Goal: Information Seeking & Learning: Compare options

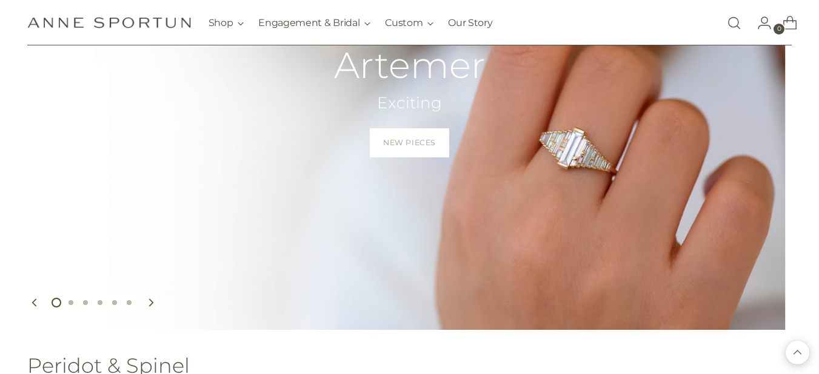
scroll to position [159, 0]
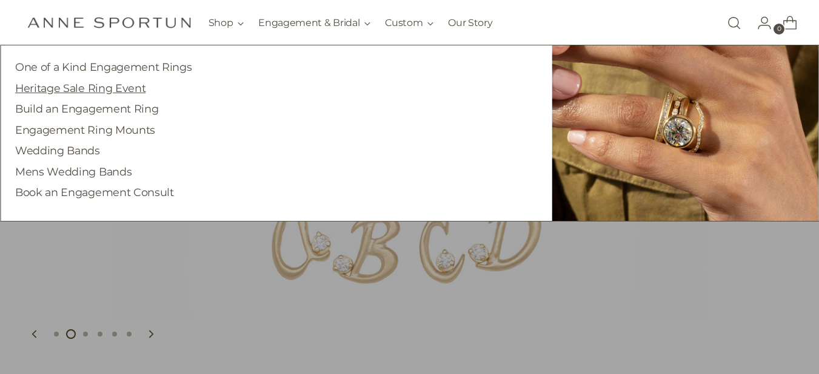
click at [128, 85] on link "Heritage Sale Ring Event" at bounding box center [80, 88] width 130 height 13
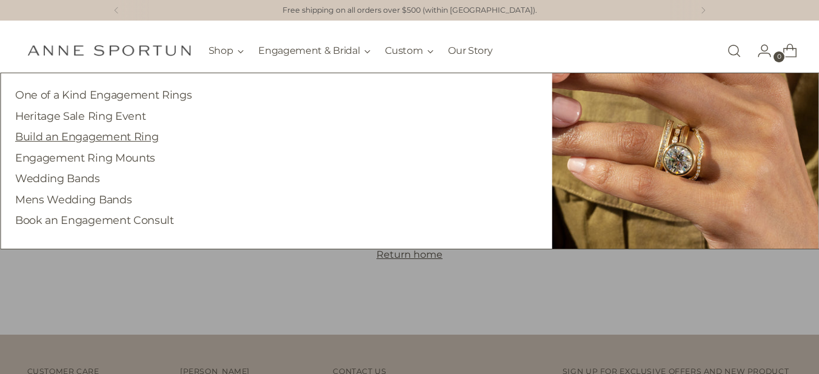
click at [94, 137] on link "Build an Engagement Ring" at bounding box center [86, 136] width 143 height 13
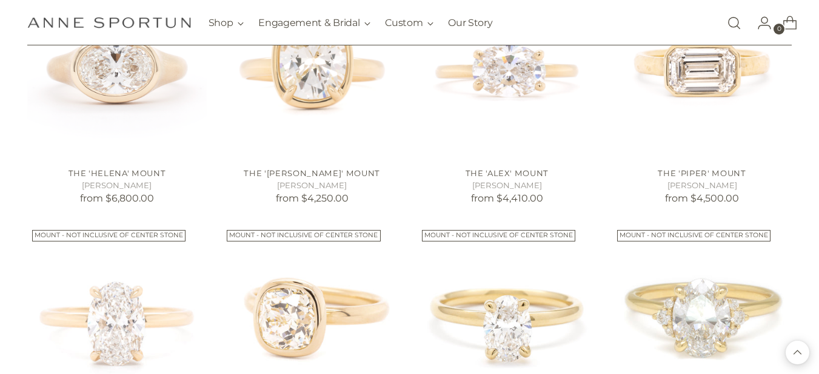
scroll to position [339, 0]
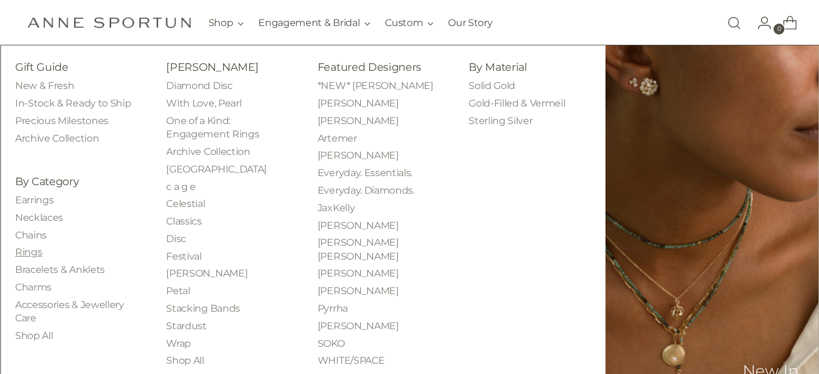
click at [27, 251] on link "Rings" at bounding box center [28, 253] width 27 height 12
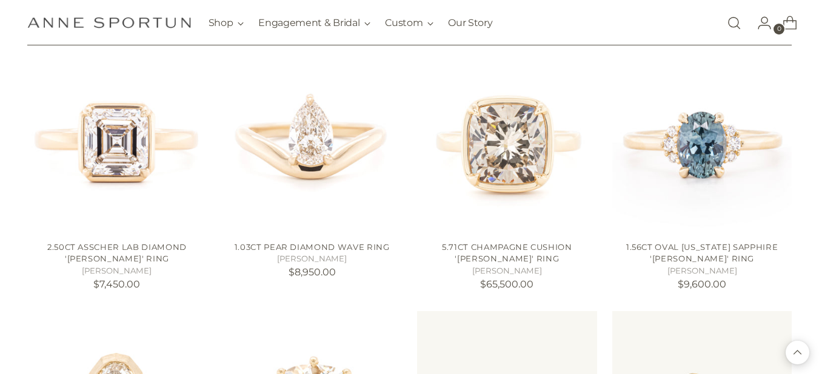
scroll to position [1042, 0]
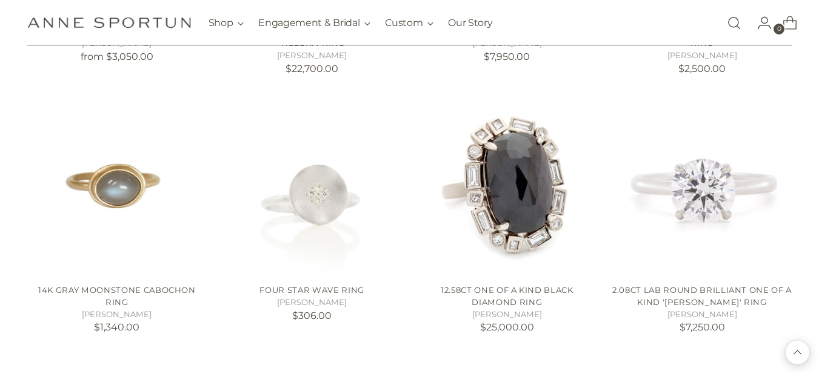
scroll to position [2036, 0]
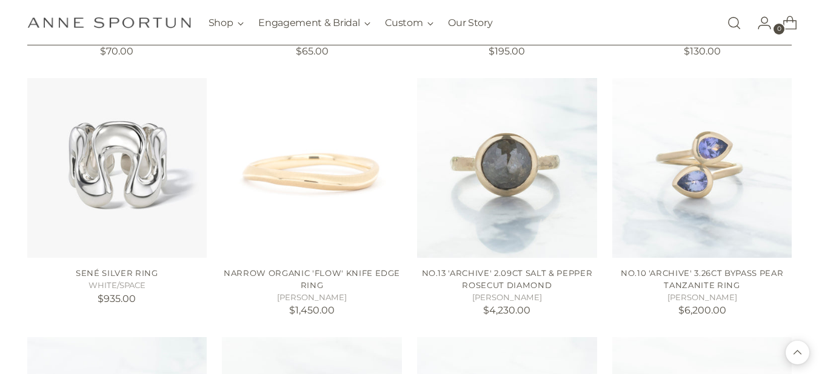
scroll to position [3078, 0]
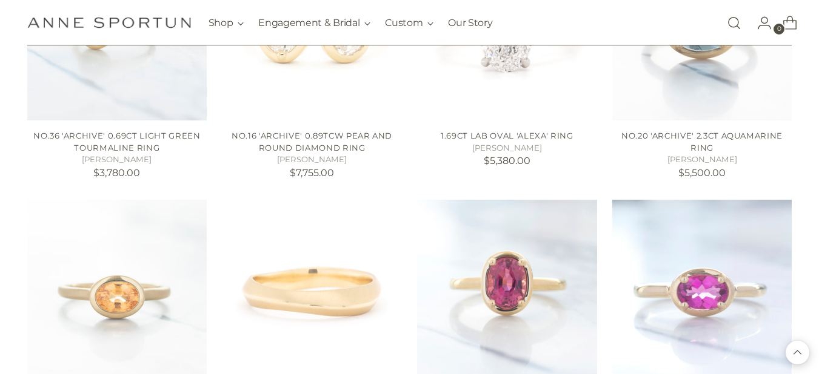
scroll to position [4047, 0]
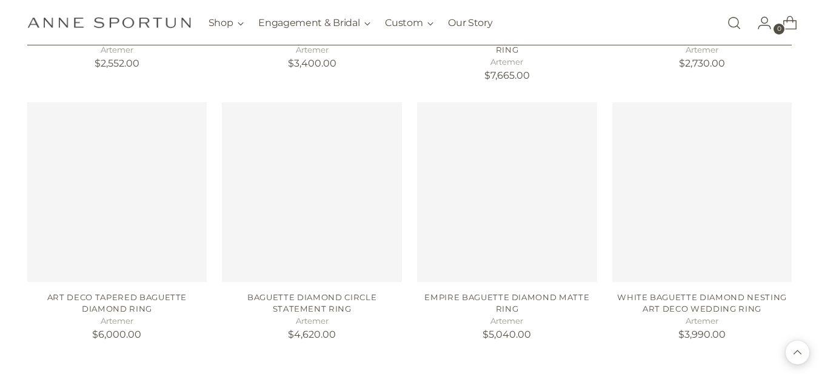
scroll to position [5138, 0]
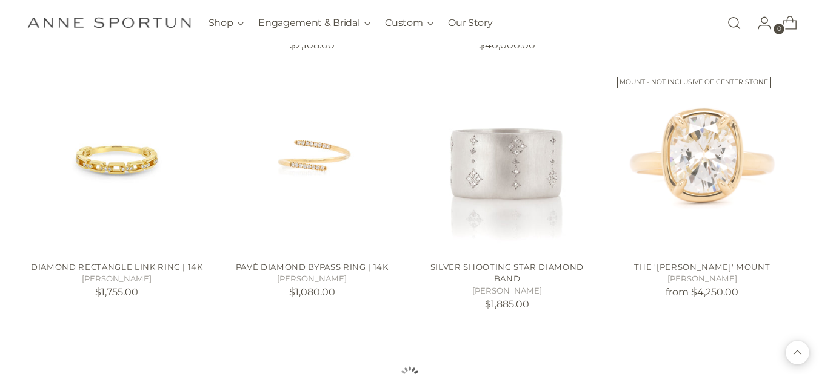
scroll to position [6180, 0]
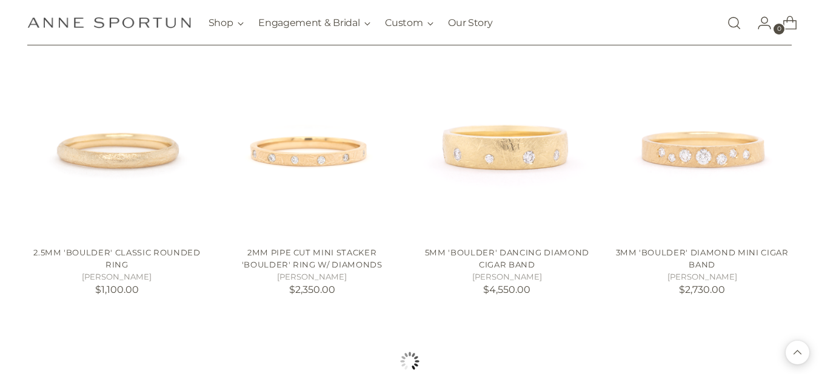
scroll to position [7222, 0]
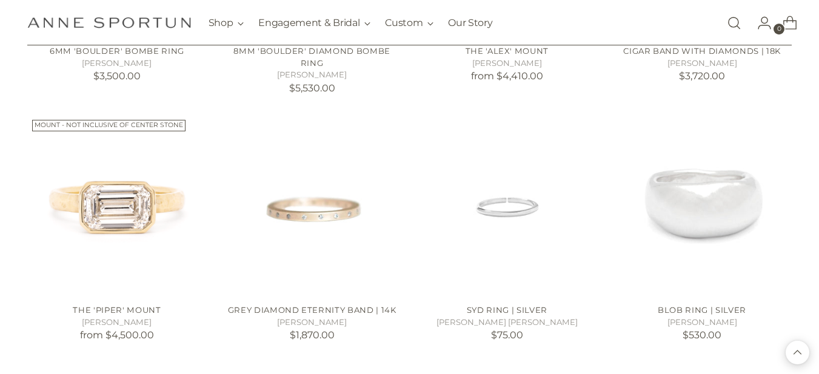
scroll to position [8191, 0]
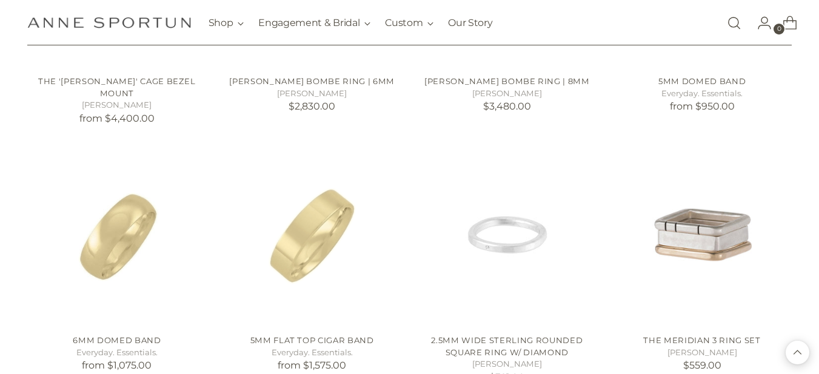
scroll to position [9209, 0]
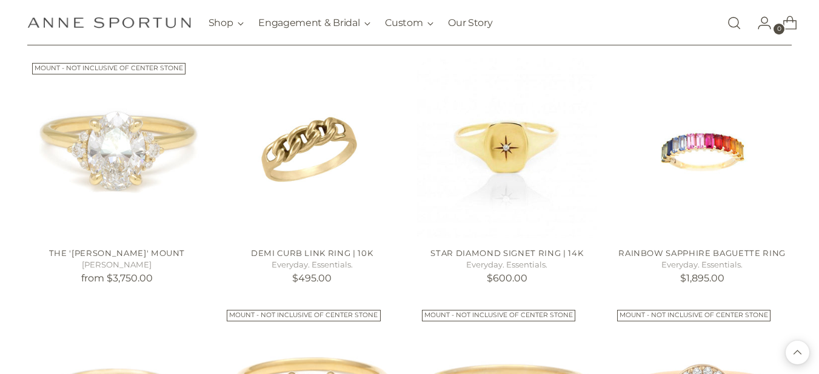
scroll to position [9815, 0]
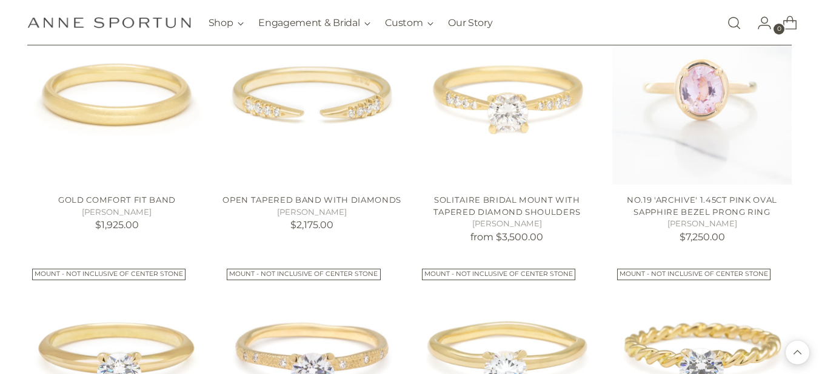
scroll to position [10881, 0]
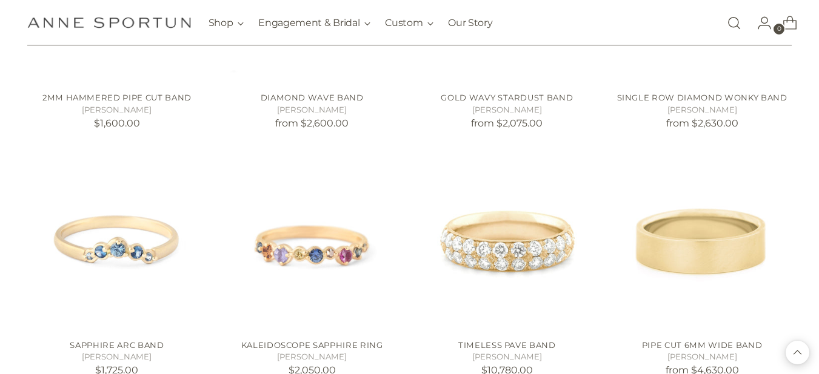
scroll to position [13305, 0]
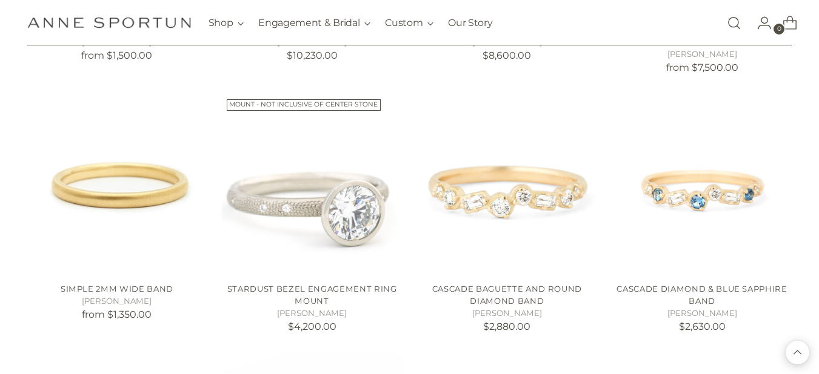
scroll to position [15147, 0]
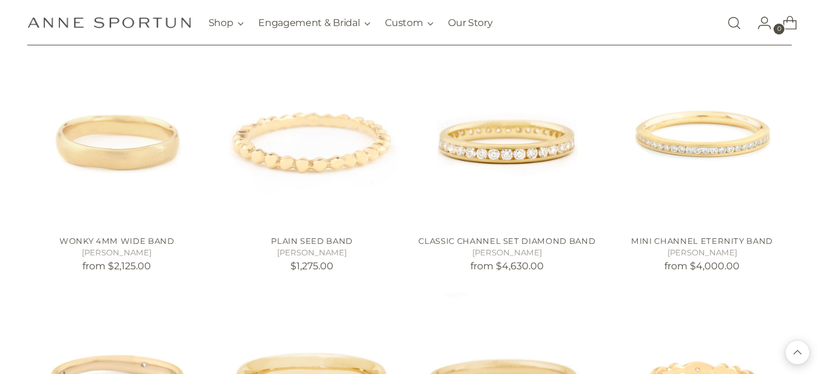
scroll to position [16213, 0]
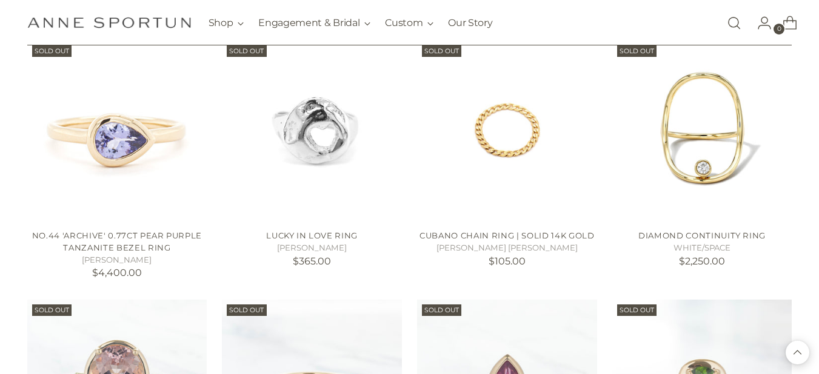
scroll to position [17473, 0]
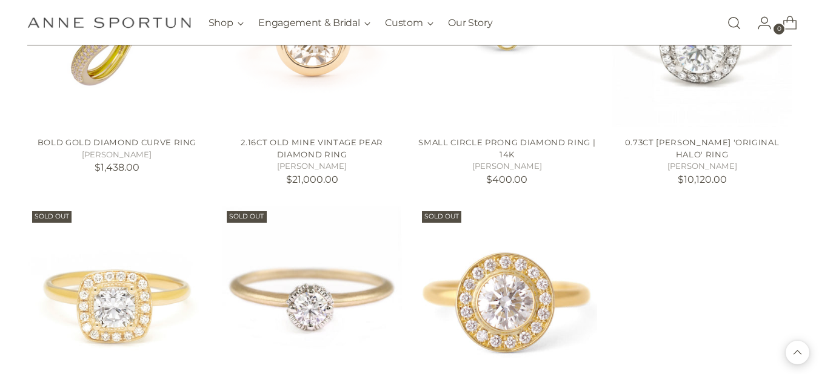
scroll to position [18042, 0]
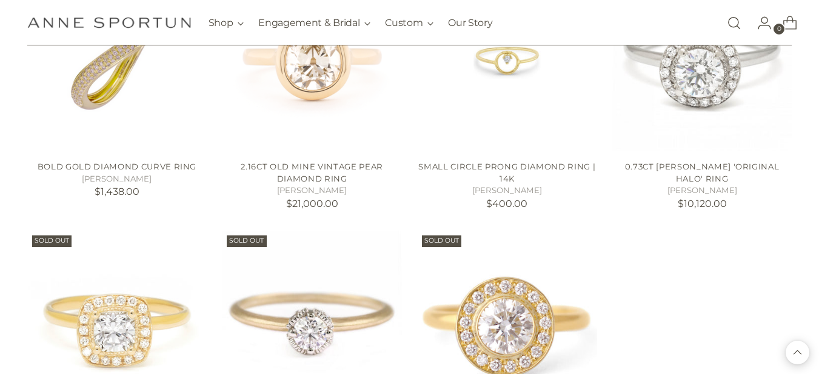
click at [802, 353] on button "Back to top" at bounding box center [797, 353] width 24 height 24
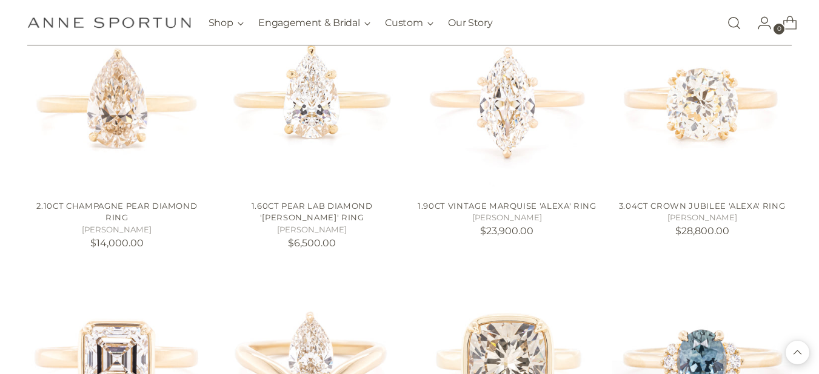
scroll to position [776, 0]
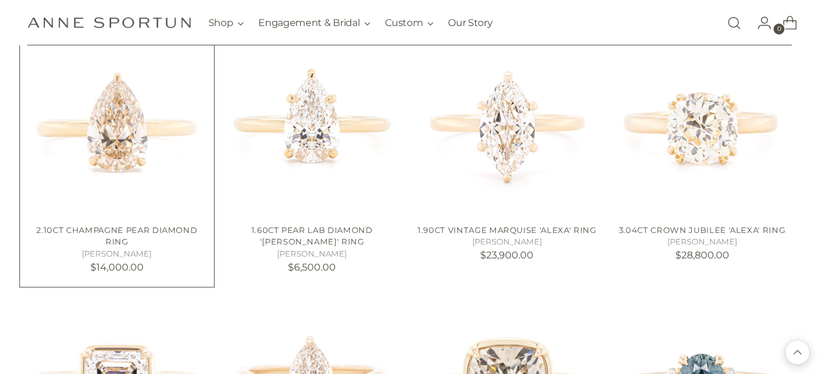
click at [0, 0] on img "2.10ct Champagne Pear Diamond Ring" at bounding box center [0, 0] width 0 height 0
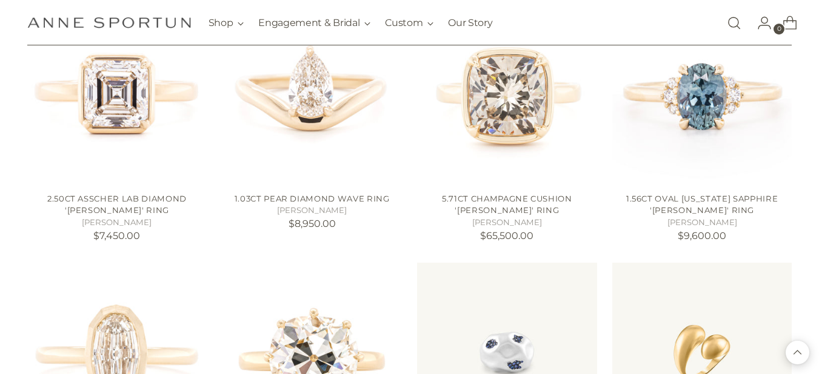
scroll to position [1091, 0]
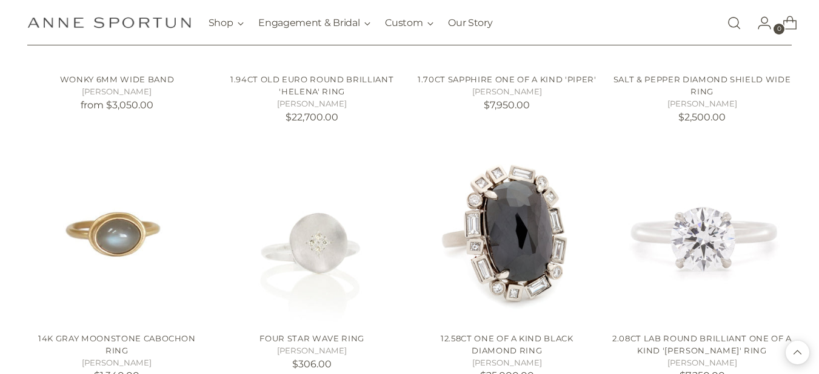
scroll to position [1987, 0]
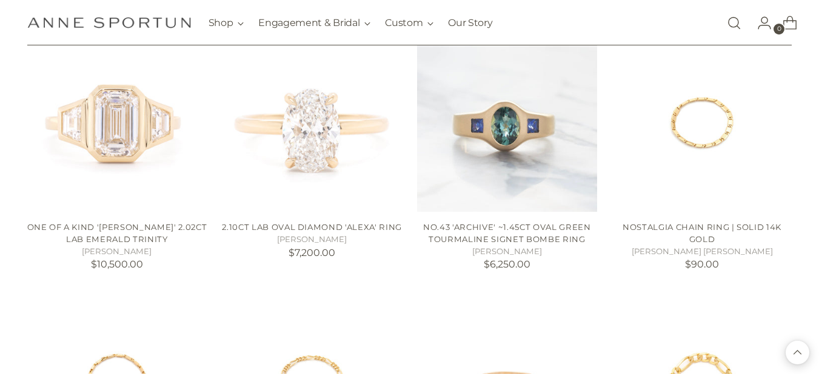
scroll to position [2835, 0]
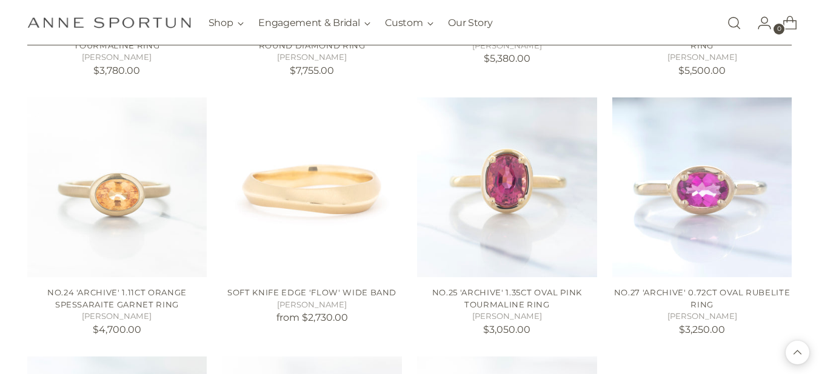
scroll to position [4096, 0]
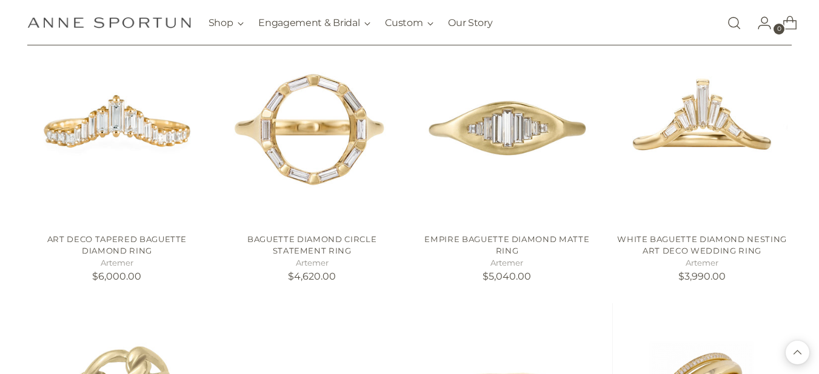
scroll to position [5186, 0]
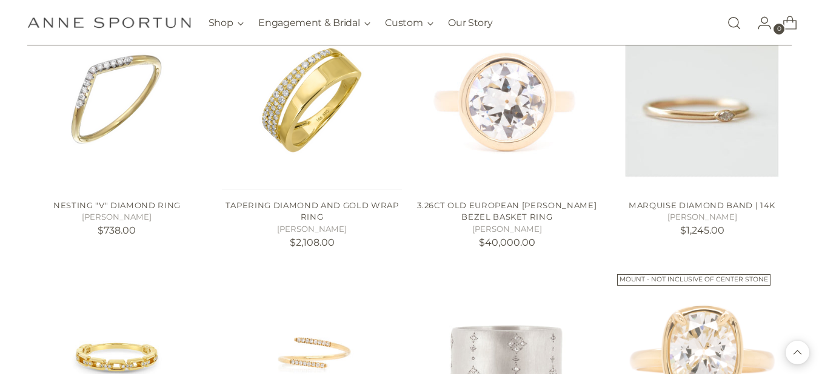
scroll to position [6131, 0]
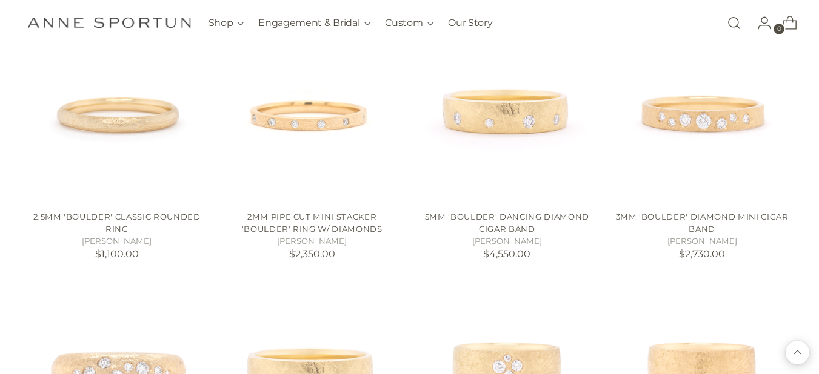
scroll to position [7270, 0]
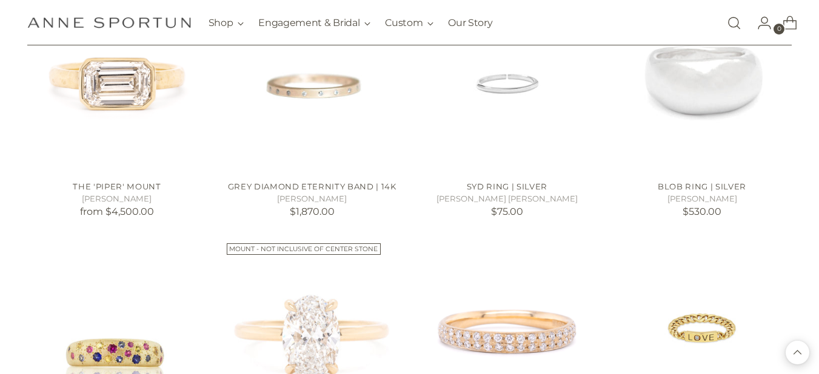
scroll to position [8337, 0]
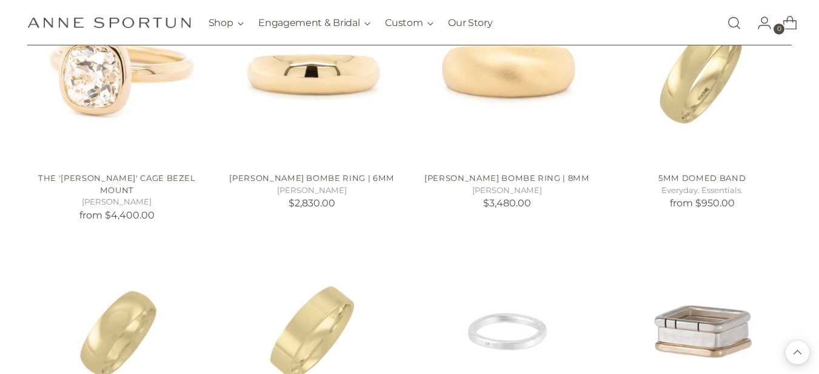
scroll to position [9112, 0]
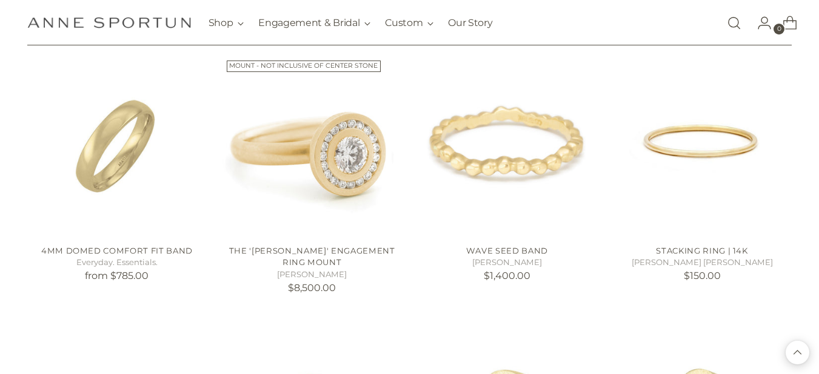
scroll to position [10324, 0]
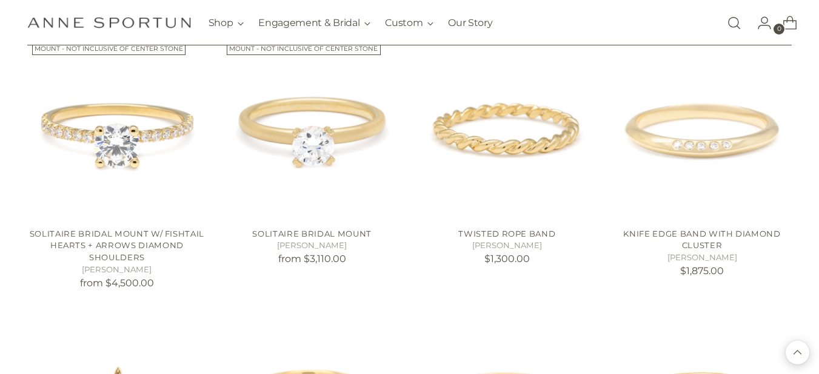
scroll to position [11366, 0]
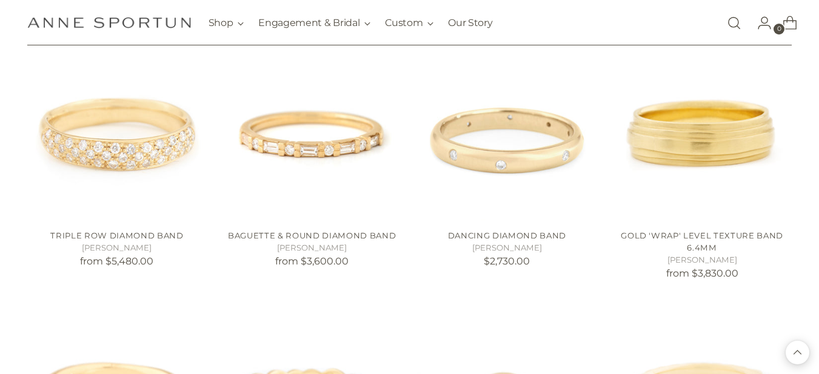
scroll to position [12408, 0]
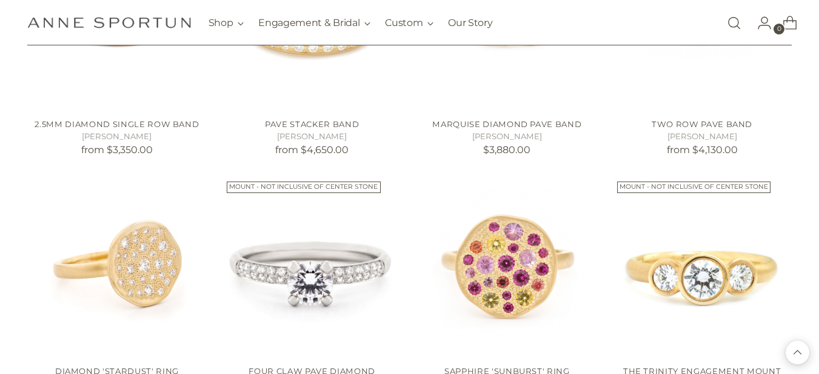
scroll to position [12772, 0]
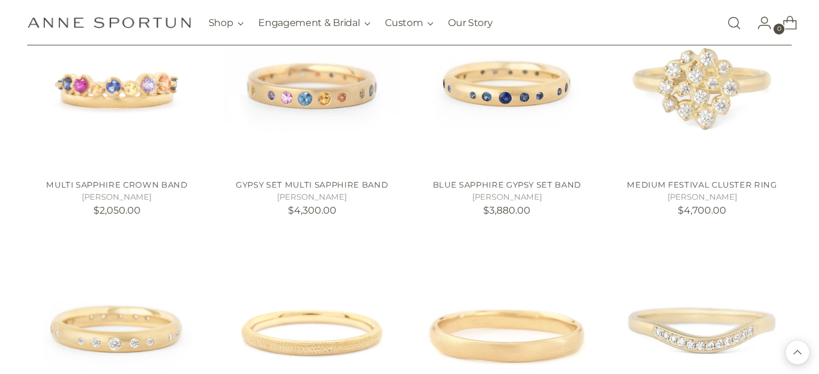
scroll to position [15268, 0]
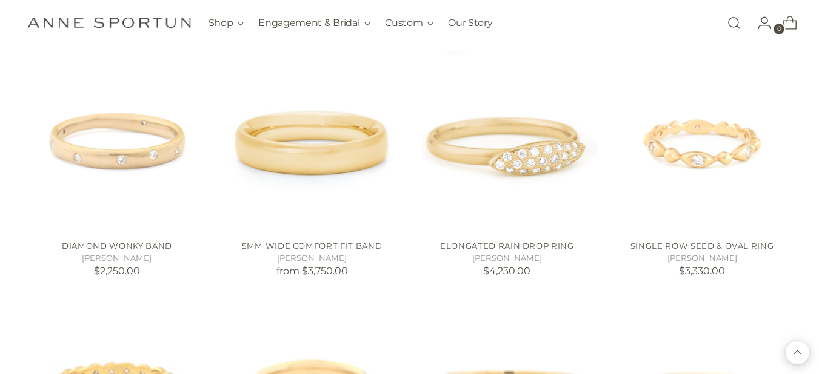
scroll to position [16455, 0]
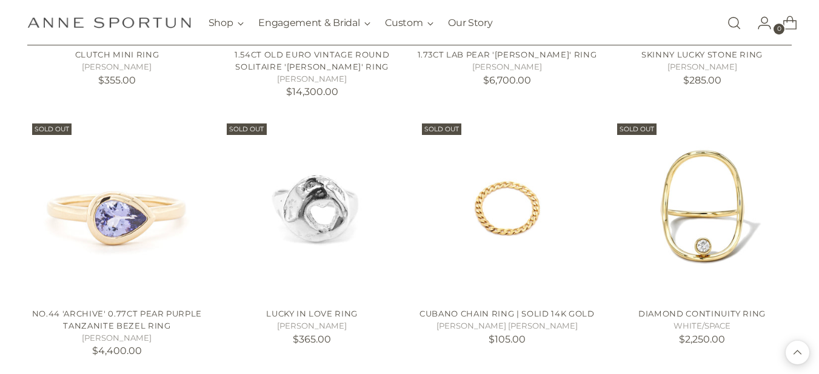
scroll to position [17400, 0]
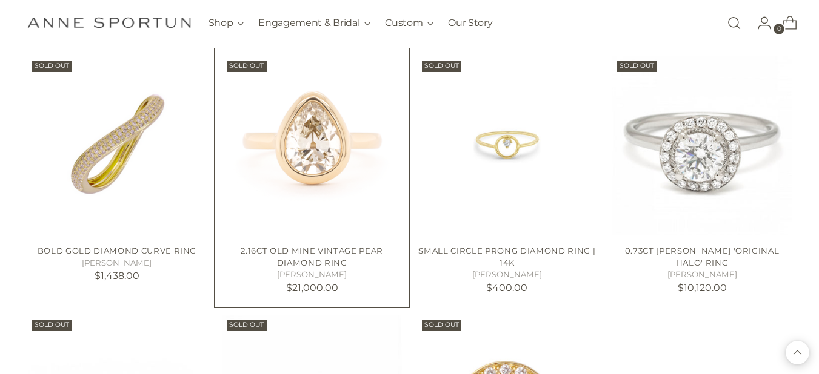
scroll to position [18176, 0]
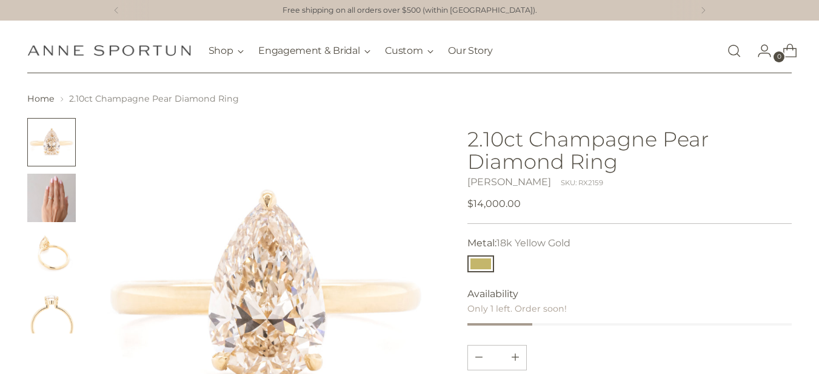
click at [59, 196] on img "Change image to image 2" at bounding box center [51, 198] width 48 height 48
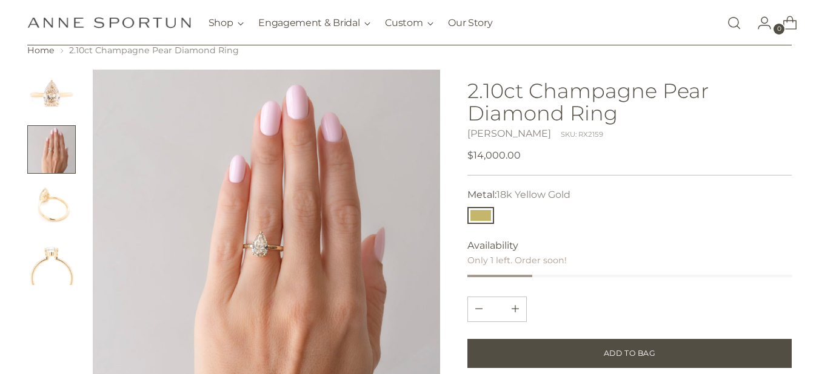
scroll to position [73, 0]
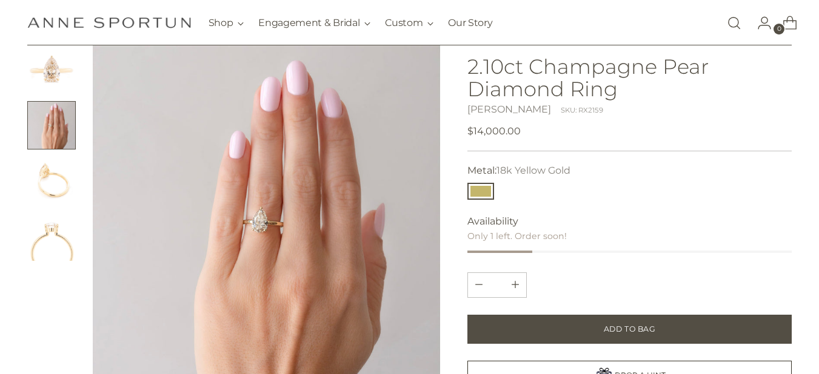
click at [42, 188] on img "Change image to image 3" at bounding box center [51, 181] width 48 height 48
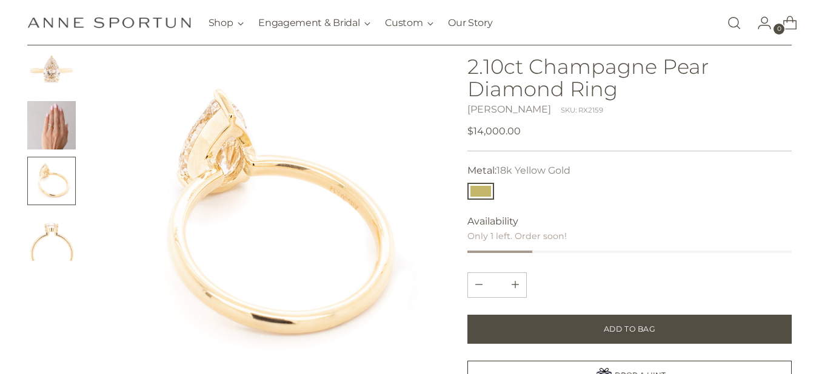
click at [59, 248] on img "Change image to image 4" at bounding box center [51, 237] width 48 height 48
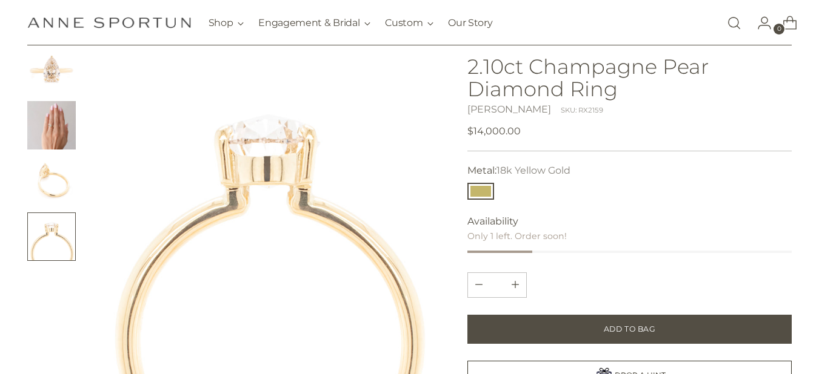
click at [65, 117] on img "Change image to image 2" at bounding box center [51, 125] width 48 height 48
